Goal: Complete application form

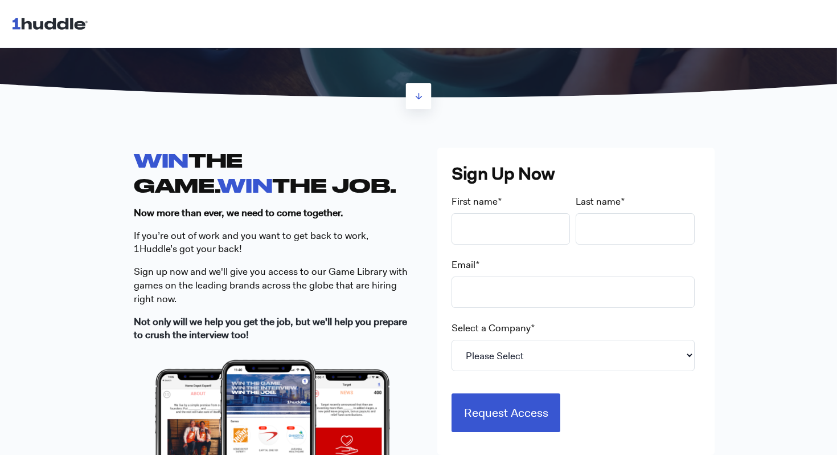
scroll to position [234, 0]
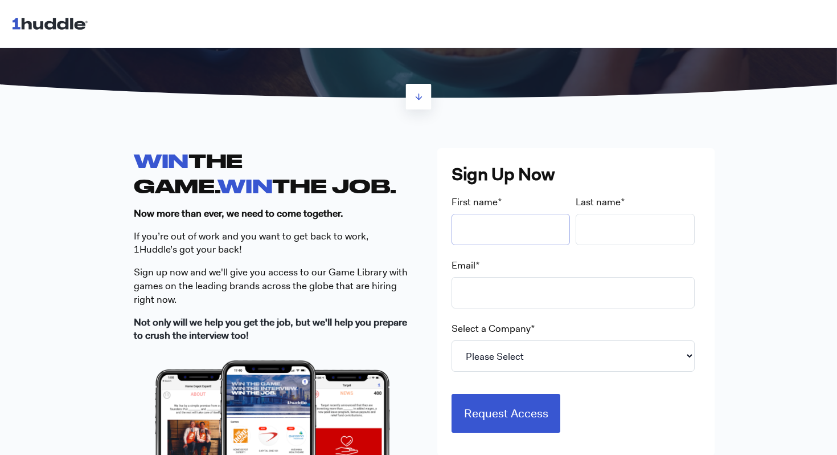
click at [500, 233] on input "First name *" at bounding box center [511, 229] width 119 height 31
type input "[PERSON_NAME]"
click at [602, 235] on input "Last name *" at bounding box center [635, 229] width 119 height 31
type input "[PERSON_NAME]"
click at [530, 284] on input "Email *" at bounding box center [573, 292] width 243 height 31
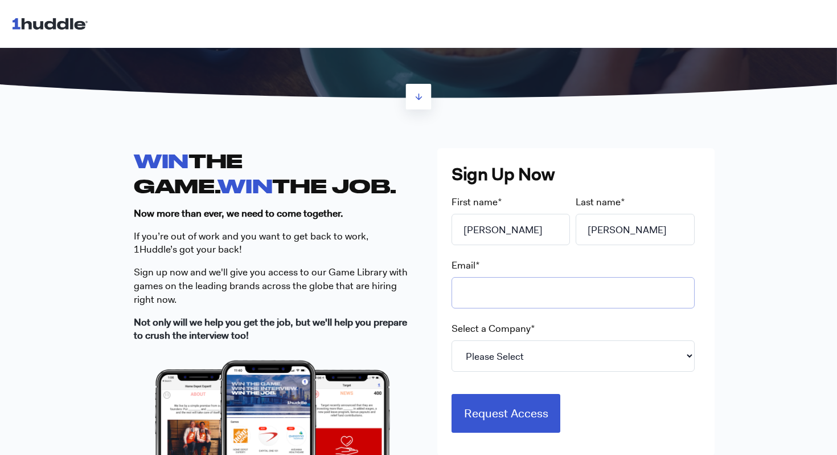
type input "[EMAIL_ADDRESS][DOMAIN_NAME]"
click at [531, 352] on select "Please Select 7-Eleven Ace Hardware Albertsons Companies ALDI Amazon Aveanna He…" at bounding box center [573, 355] width 243 height 31
select select "Starbucks"
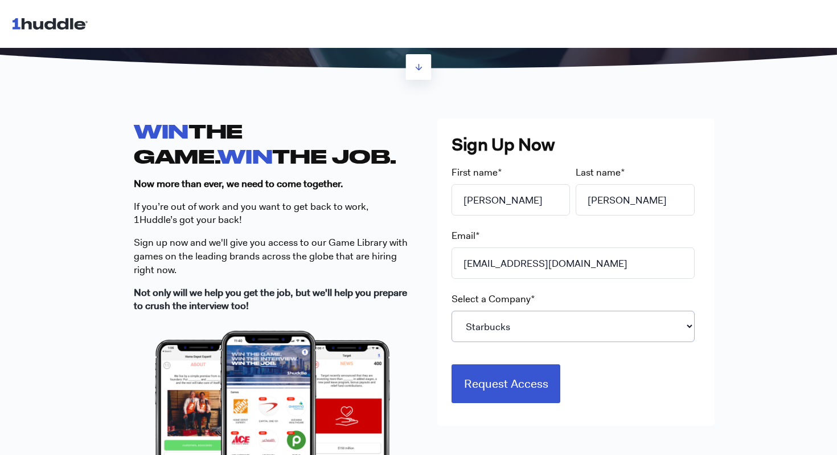
scroll to position [267, 0]
